Goal: Task Accomplishment & Management: Use online tool/utility

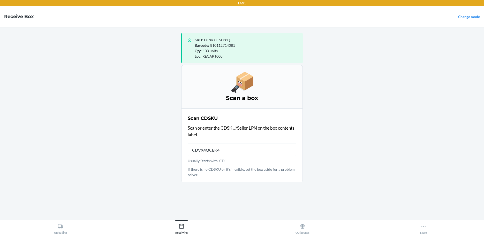
type input "CDVX4QCEK4V"
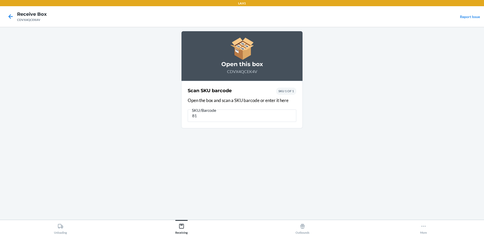
type input "8"
type input "810112719680"
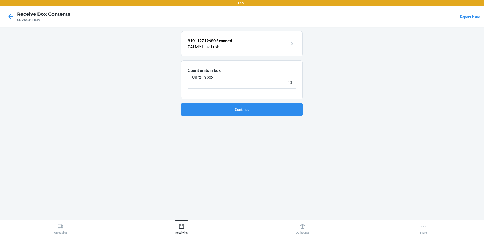
type input "200"
click button "Continue" at bounding box center [241, 109] width 121 height 12
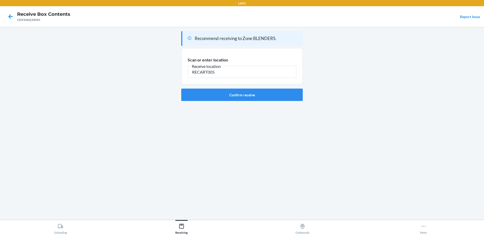
type input "RECART005"
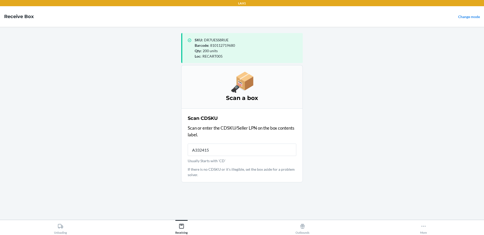
type input "A3324153"
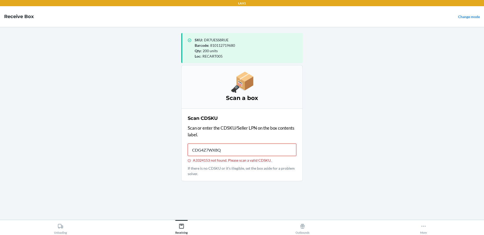
type input "CDG4Z7WX8QD"
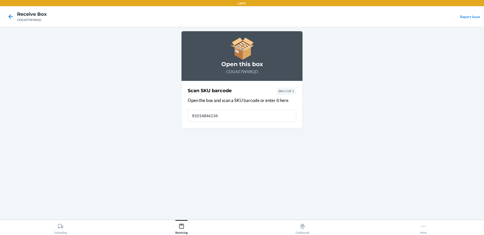
type input "810148461348"
